Goal: Find specific page/section: Find specific page/section

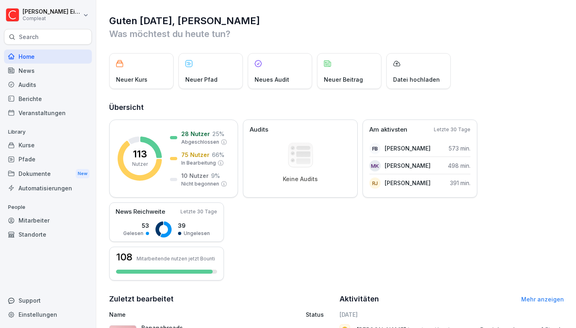
click at [34, 37] on p "Search" at bounding box center [29, 37] width 20 height 8
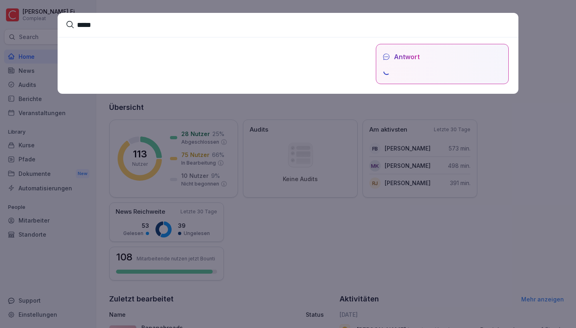
type input "*****"
